Goal: Information Seeking & Learning: Learn about a topic

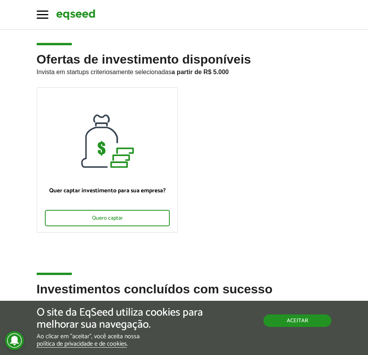
click at [282, 319] on button "Aceitar" at bounding box center [297, 320] width 68 height 12
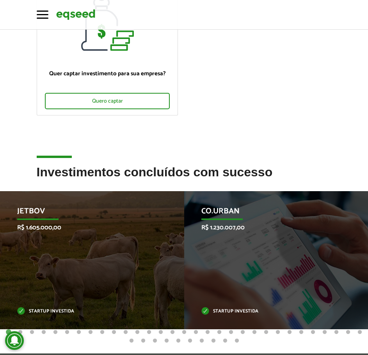
scroll to position [195, 0]
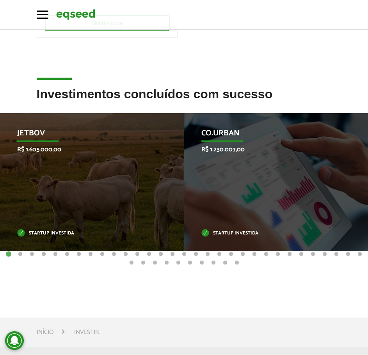
click at [20, 256] on button "2" at bounding box center [20, 254] width 8 height 8
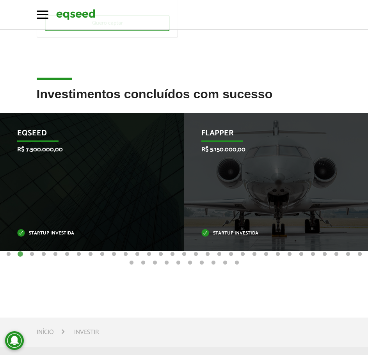
click at [34, 255] on button "3" at bounding box center [32, 254] width 8 height 8
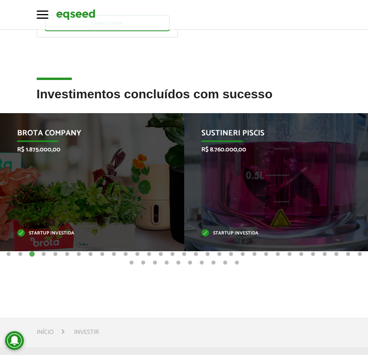
click at [42, 254] on button "4" at bounding box center [44, 254] width 8 height 8
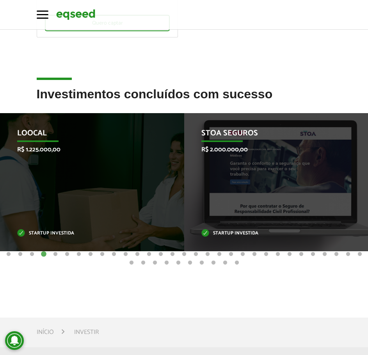
click at [53, 255] on button "5" at bounding box center [55, 254] width 8 height 8
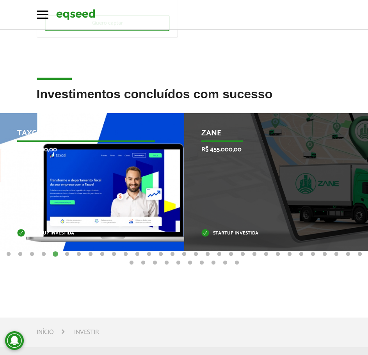
click at [56, 146] on p "R$ 955.000,00" at bounding box center [86, 149] width 138 height 7
click at [28, 133] on p "Taxcel" at bounding box center [86, 135] width 138 height 13
click at [128, 189] on div "Taxcel R$ 955.000,00 Startup investida" at bounding box center [86, 182] width 172 height 138
click at [127, 216] on div "Taxcel R$ 955.000,00 Startup investida" at bounding box center [86, 182] width 172 height 138
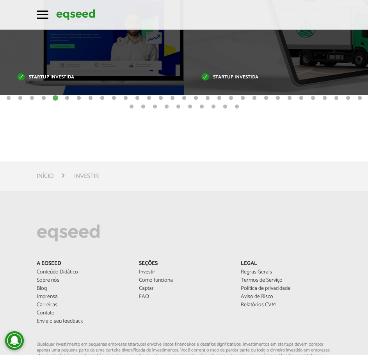
scroll to position [429, 0]
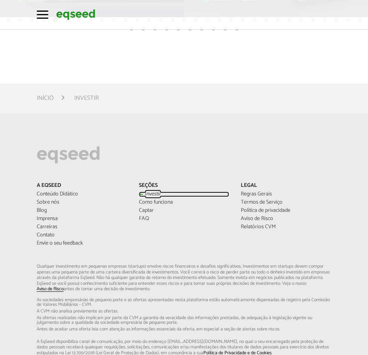
click at [154, 194] on link "Investir" at bounding box center [184, 194] width 90 height 5
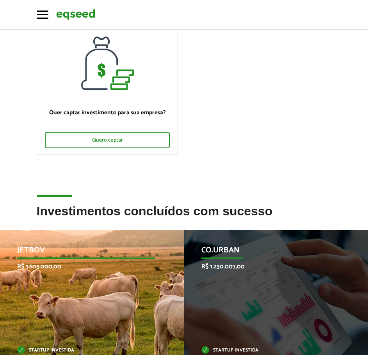
scroll to position [156, 0]
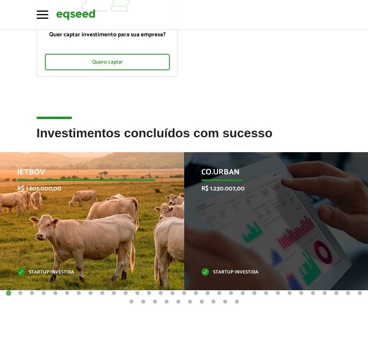
click at [37, 179] on p "JetBov" at bounding box center [86, 174] width 138 height 13
click at [32, 172] on p "JetBov" at bounding box center [86, 174] width 138 height 13
click at [57, 261] on div "JetBov R$ 1.605.000,00 Startup investida" at bounding box center [86, 221] width 172 height 138
